Goal: Task Accomplishment & Management: Manage account settings

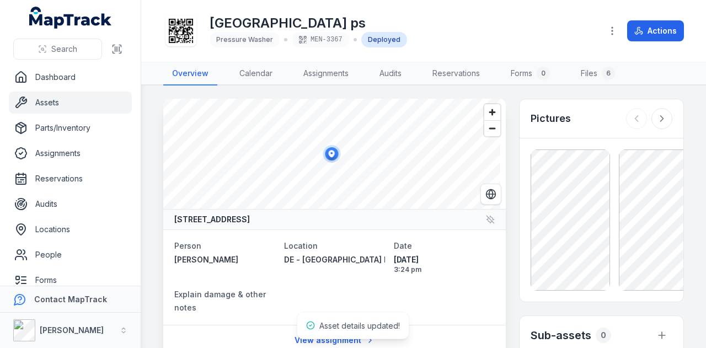
scroll to position [221, 0]
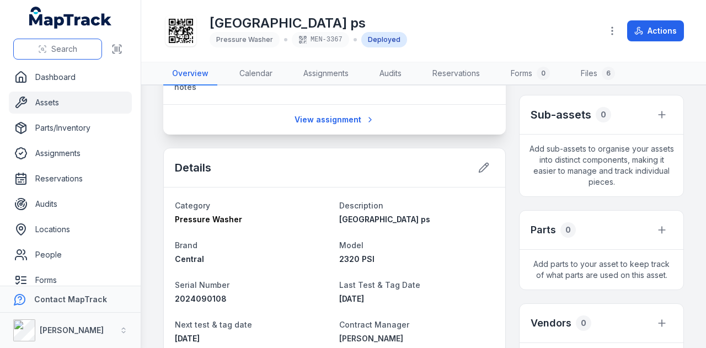
click at [60, 53] on span "Search" at bounding box center [64, 49] width 26 height 11
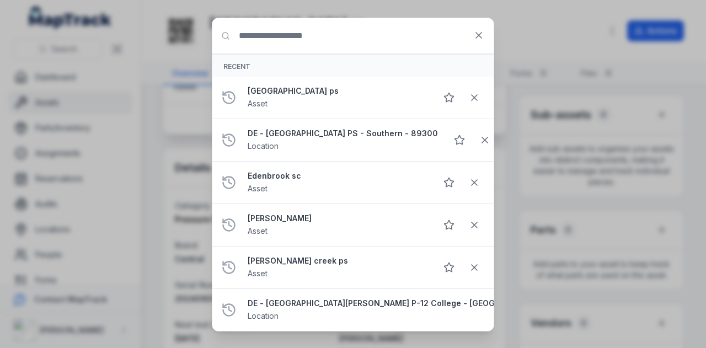
click at [304, 38] on input "Search for anything" at bounding box center [352, 35] width 281 height 35
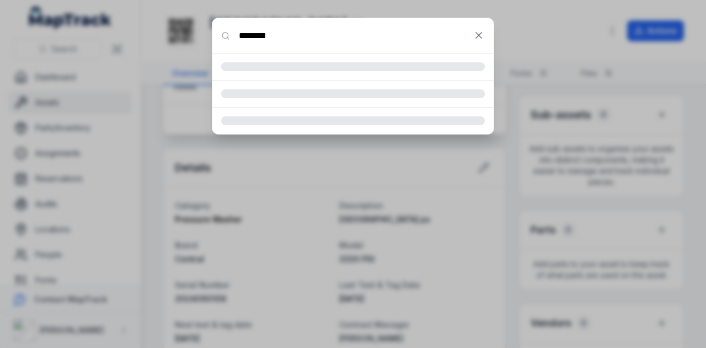
type input "********"
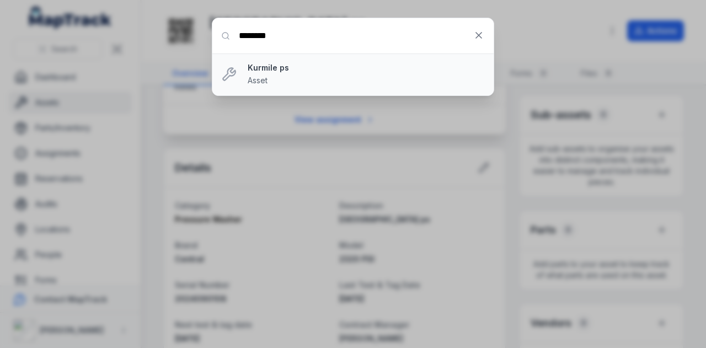
click at [270, 69] on strong "Kurmile ps" at bounding box center [366, 67] width 237 height 11
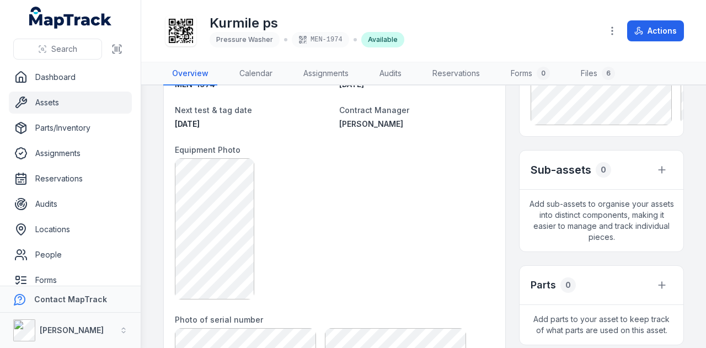
scroll to position [55, 0]
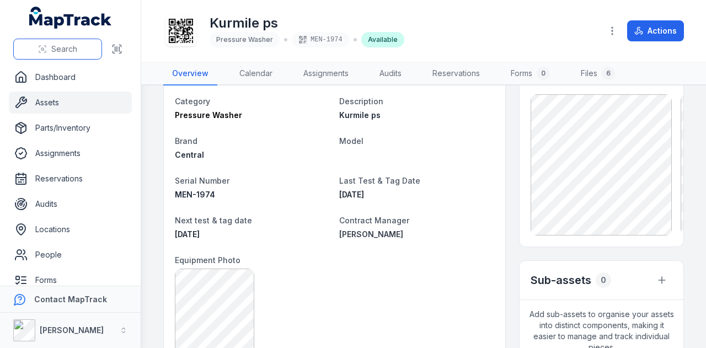
click at [60, 51] on span "Search" at bounding box center [64, 49] width 26 height 11
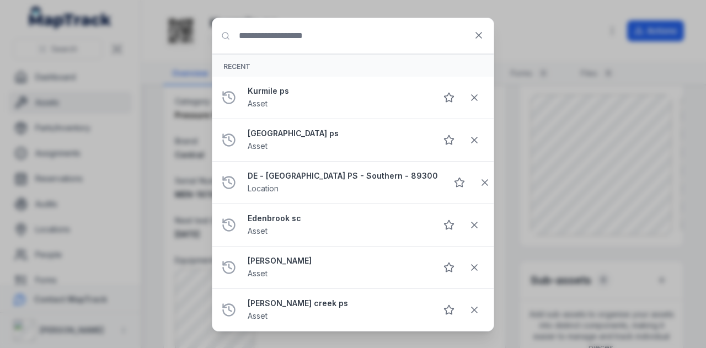
click at [287, 36] on input "Search for anything" at bounding box center [352, 35] width 281 height 35
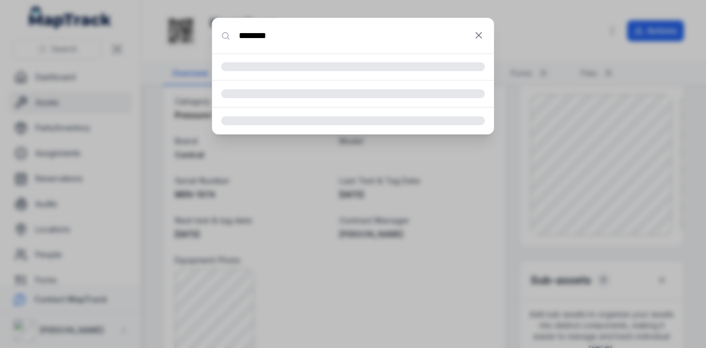
type input "********"
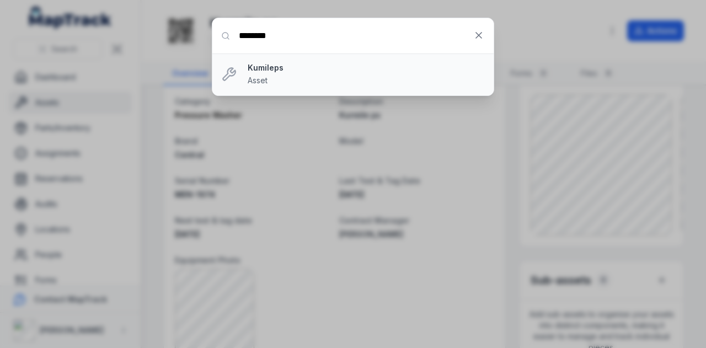
click at [272, 73] on div "Kumileps Asset" at bounding box center [366, 74] width 237 height 24
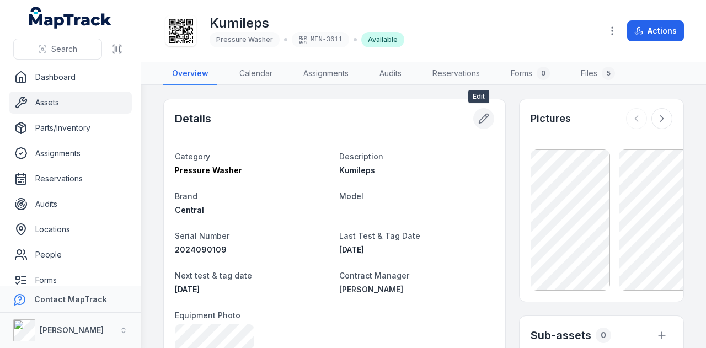
click at [482, 114] on icon at bounding box center [483, 118] width 9 height 9
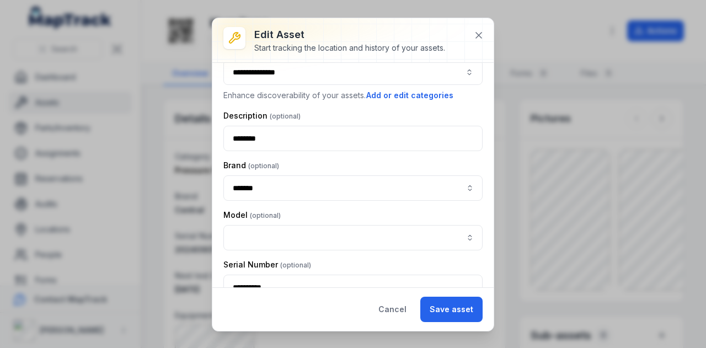
scroll to position [55, 0]
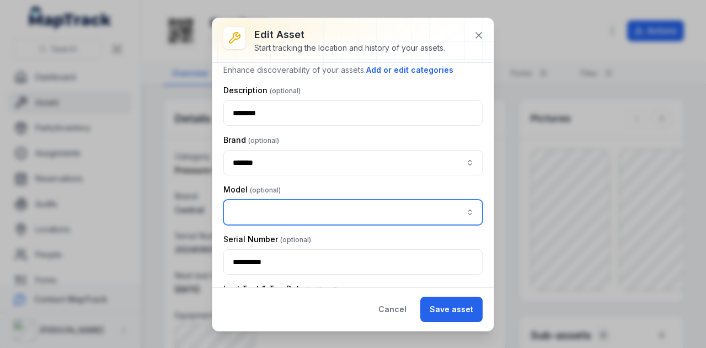
click at [457, 205] on button "button" at bounding box center [469, 212] width 25 height 25
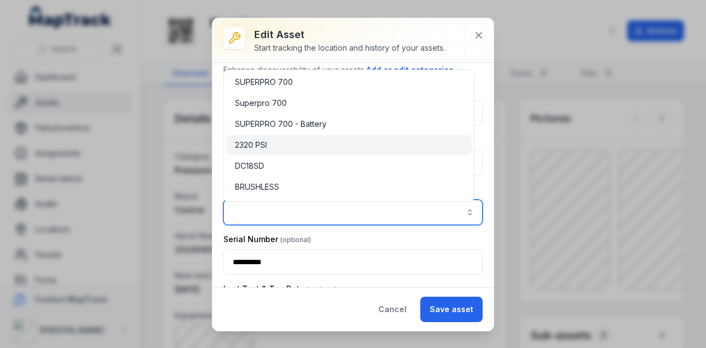
type input "********"
click at [283, 140] on div "2320 PSI" at bounding box center [349, 145] width 228 height 11
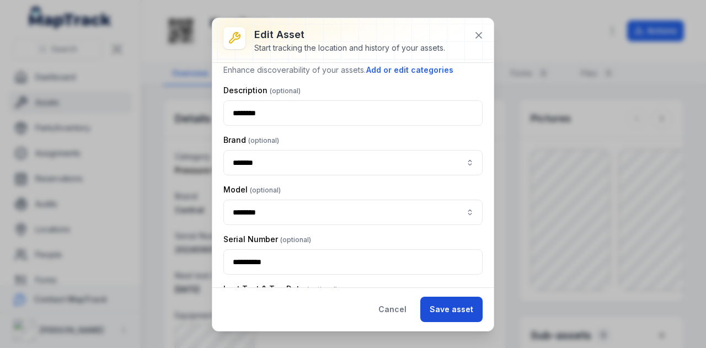
click at [443, 304] on button "Save asset" at bounding box center [451, 309] width 62 height 25
